Goal: Find specific page/section: Find specific page/section

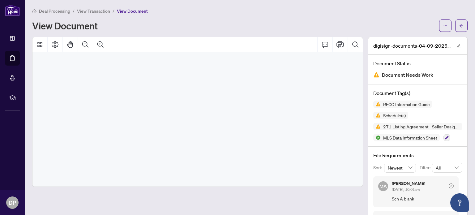
scroll to position [22, 0]
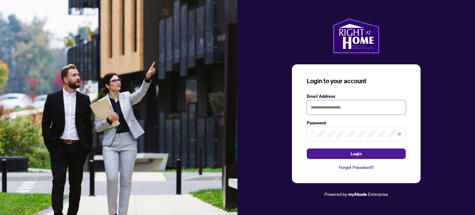
type input "**********"
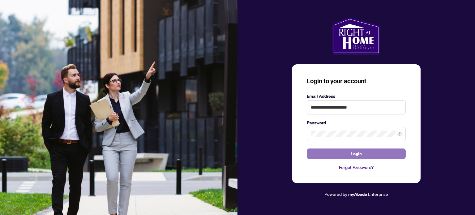
click at [360, 154] on span "Login" at bounding box center [356, 154] width 11 height 10
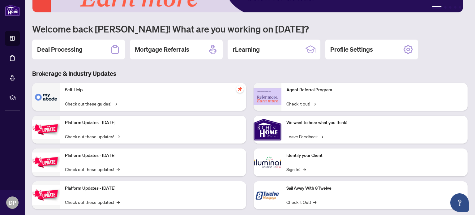
scroll to position [52, 0]
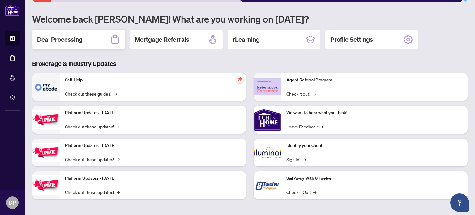
click at [61, 37] on h2 "Deal Processing" at bounding box center [59, 39] width 45 height 9
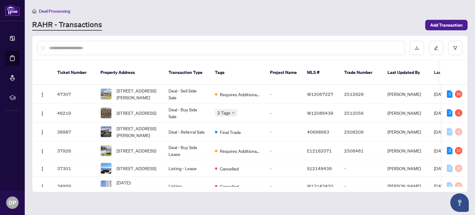
click at [194, 85] on td "Deal - Sell Side Sale" at bounding box center [187, 94] width 46 height 19
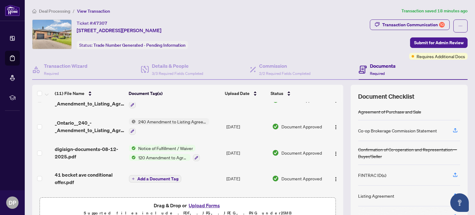
scroll to position [113, 0]
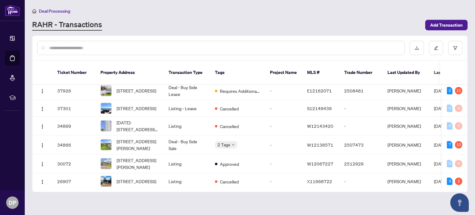
scroll to position [78, 0]
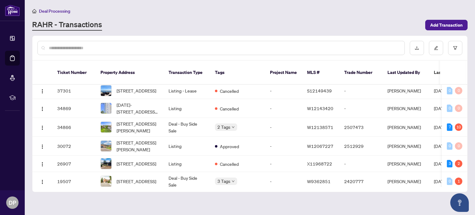
click at [138, 140] on span "[STREET_ADDRESS][PERSON_NAME]" at bounding box center [138, 146] width 42 height 14
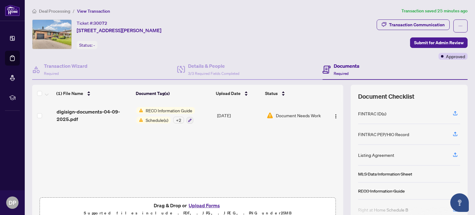
click at [158, 110] on span "RECO Information Guide" at bounding box center [169, 110] width 52 height 7
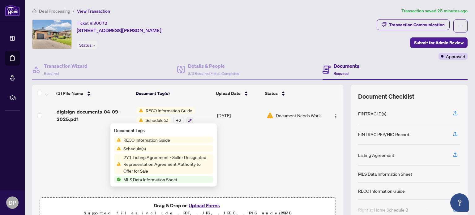
click at [139, 149] on span "Schedule(s)" at bounding box center [135, 148] width 28 height 7
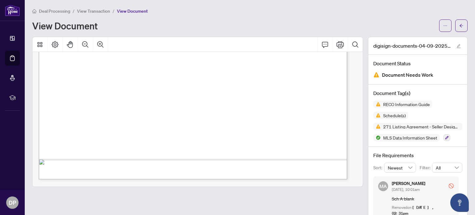
click at [396, 116] on span "Schedule(s)" at bounding box center [395, 115] width 28 height 4
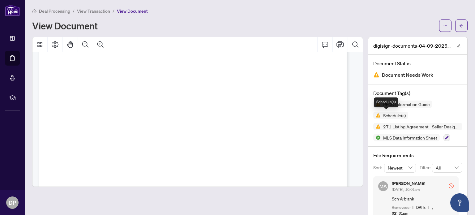
scroll to position [9288, 0]
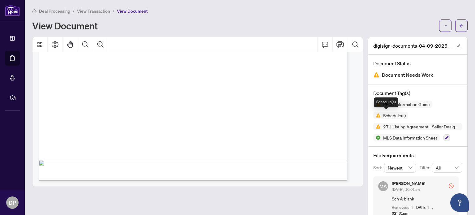
click at [415, 125] on span "271 Listing Agreement - Seller Designated Representation Agreement Authority to…" at bounding box center [422, 126] width 82 height 4
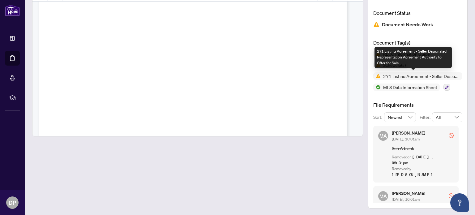
scroll to position [0, 0]
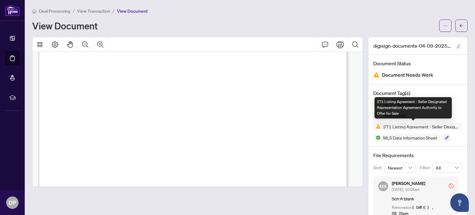
click at [415, 104] on div "271 Listing Agreement - Seller Designated Representation Agreement Authority to…" at bounding box center [413, 107] width 77 height 21
click at [447, 84] on div "Document Tag(s) RECO Information Guide Schedule(s) 271 Listing Agreement - Sell…" at bounding box center [417, 115] width 99 height 62
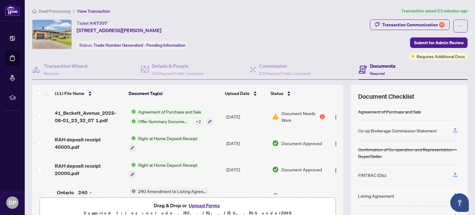
scroll to position [25, 0]
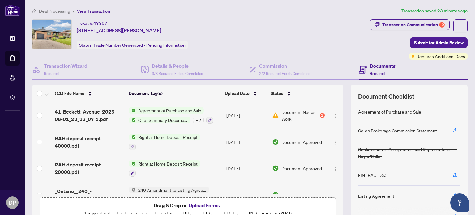
click at [308, 113] on span "Document Needs Work" at bounding box center [299, 116] width 37 height 14
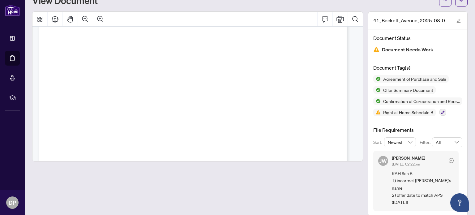
scroll to position [240, 0]
click at [398, 113] on span "Right at Home Schedule B" at bounding box center [408, 112] width 55 height 4
click at [417, 110] on span "Right at Home Schedule B" at bounding box center [408, 112] width 55 height 4
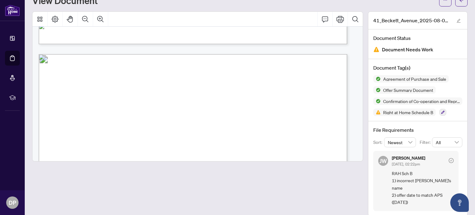
scroll to position [4072, 0]
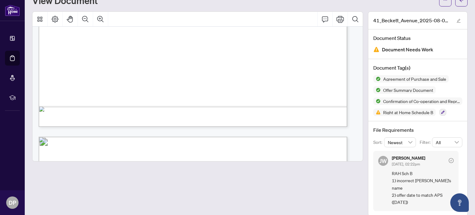
scroll to position [3990, 0]
